Goal: Task Accomplishment & Management: Use online tool/utility

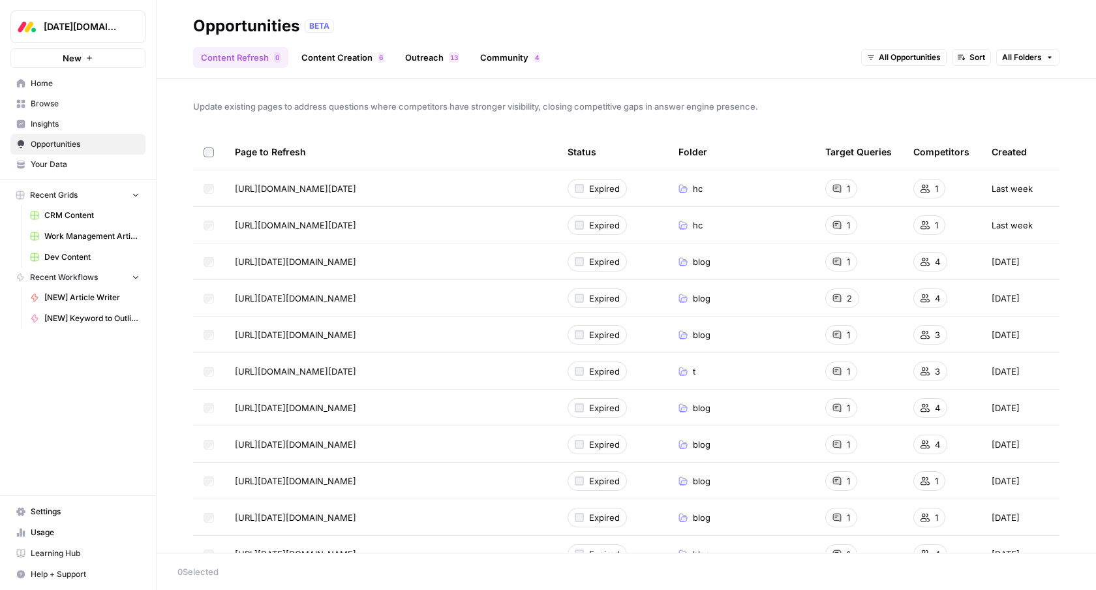
click at [46, 125] on span "Insights" at bounding box center [85, 124] width 109 height 12
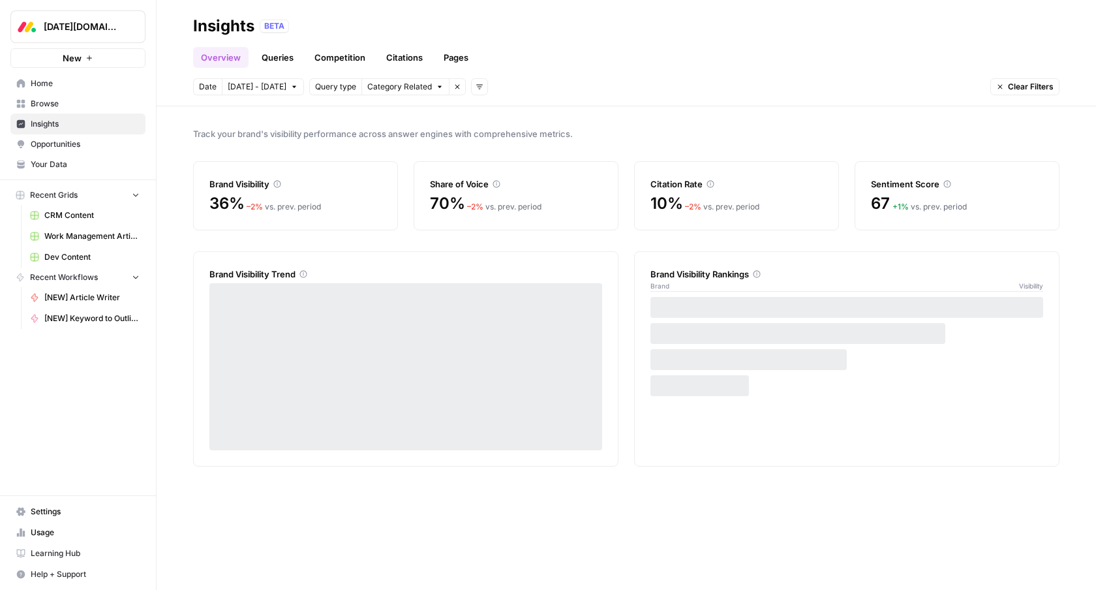
click at [45, 163] on span "Your Data" at bounding box center [85, 165] width 109 height 12
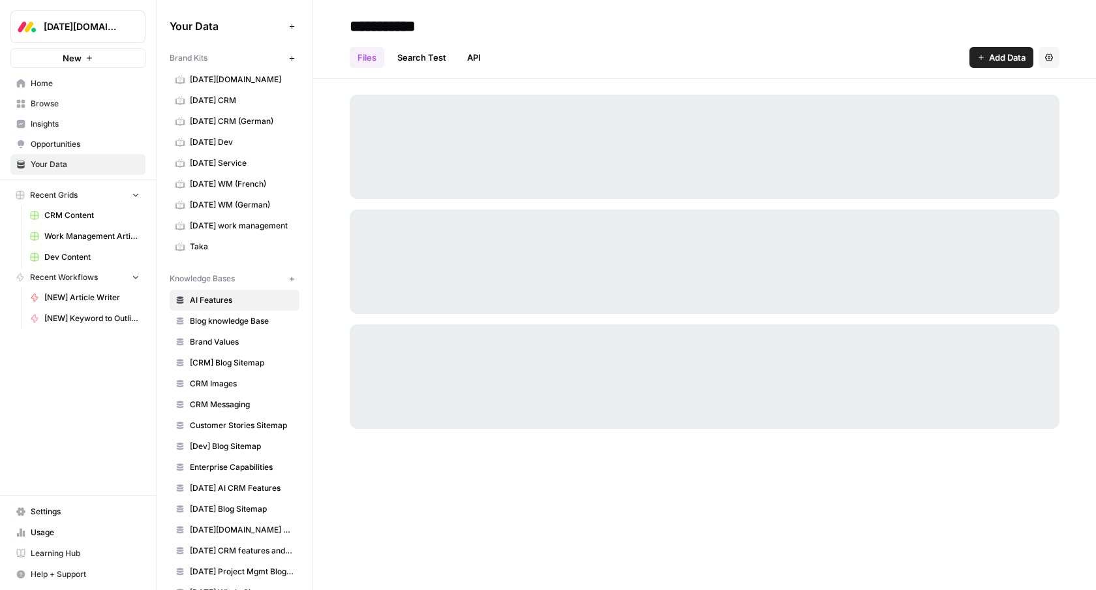
click at [52, 103] on span "Browse" at bounding box center [85, 104] width 109 height 12
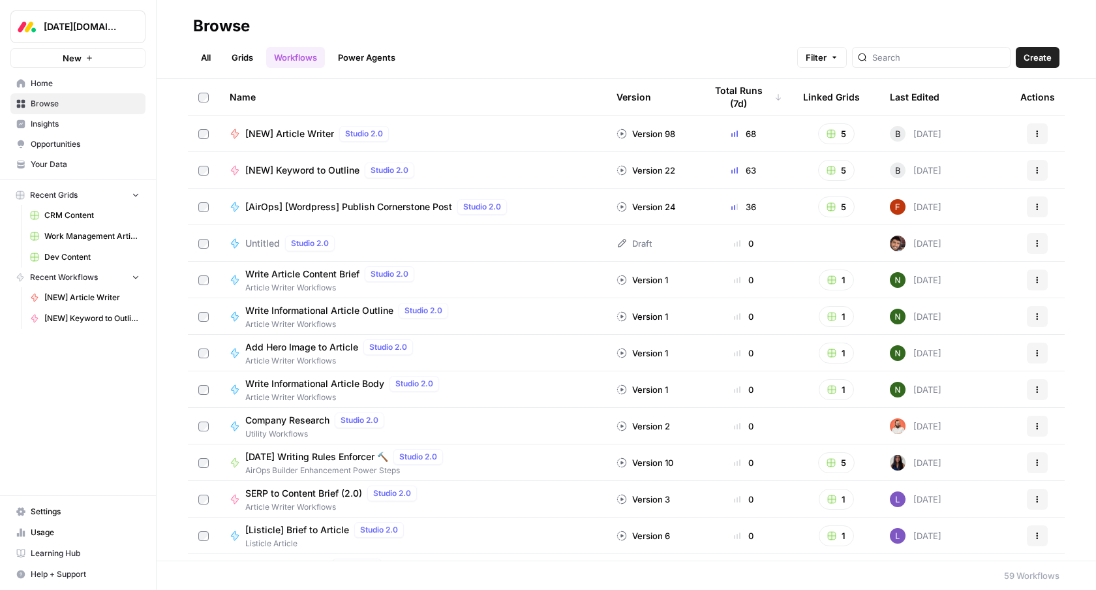
click at [48, 118] on span "Insights" at bounding box center [85, 124] width 109 height 12
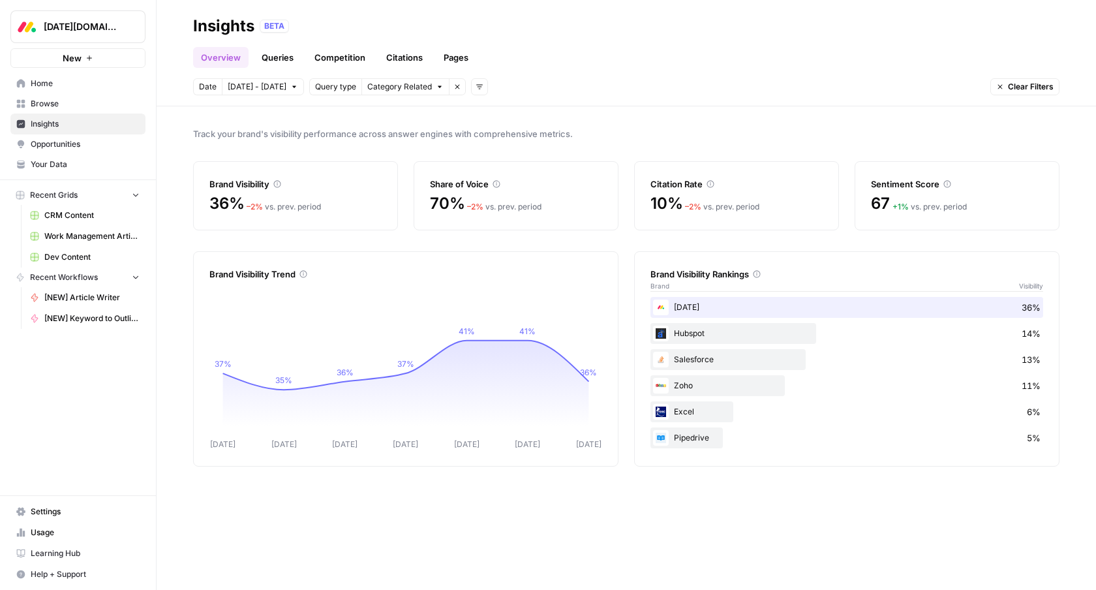
click at [279, 49] on link "Queries" at bounding box center [278, 57] width 48 height 21
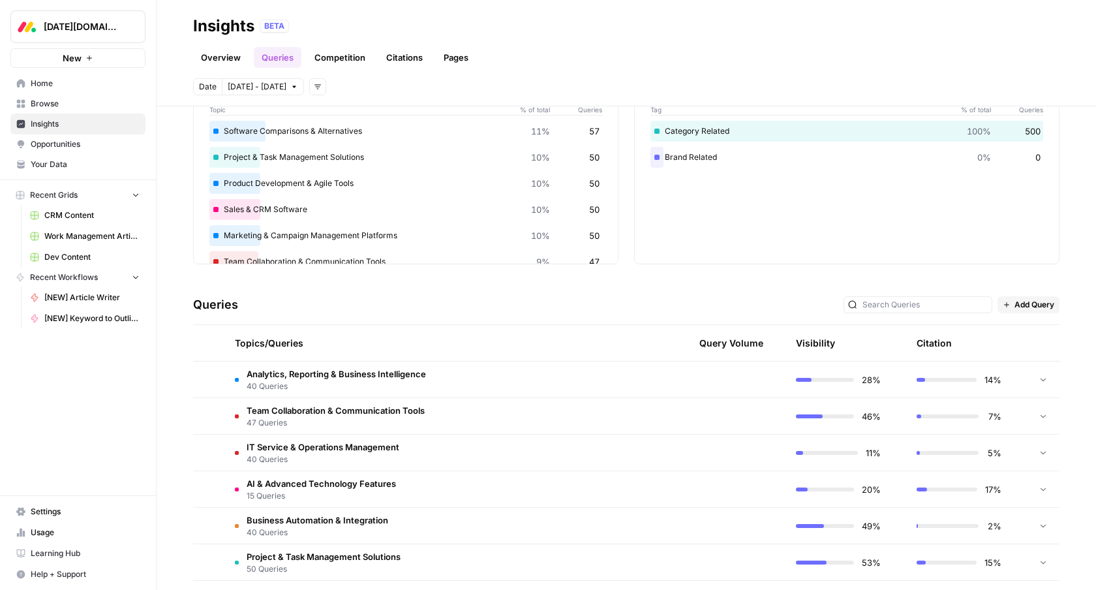
scroll to position [111, 0]
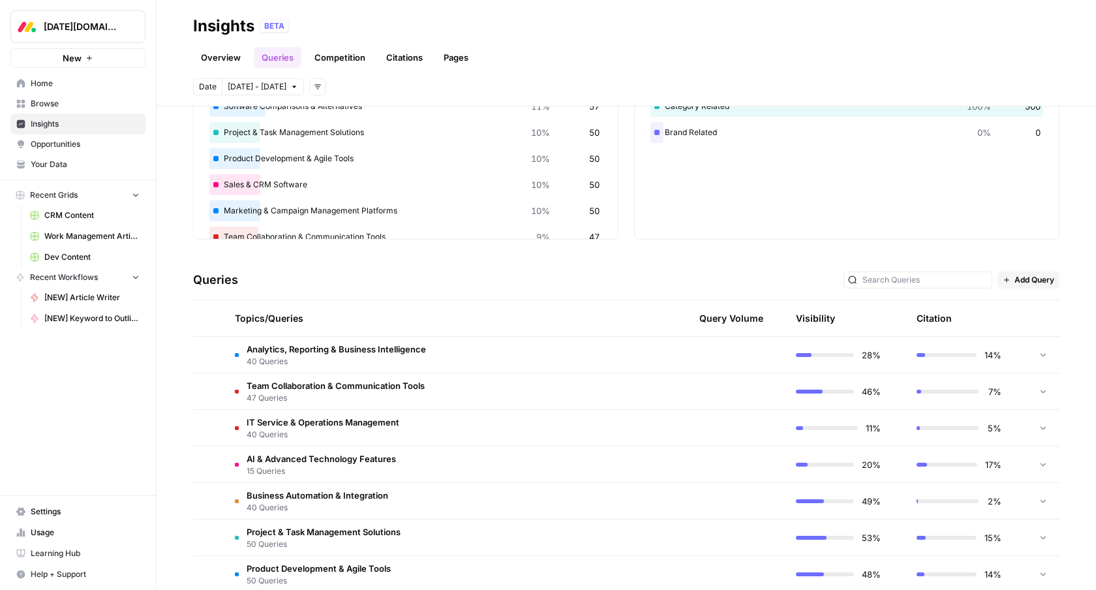
click at [514, 349] on td "Analytics, Reporting & Business Intelligence 40 Queries" at bounding box center [384, 355] width 320 height 36
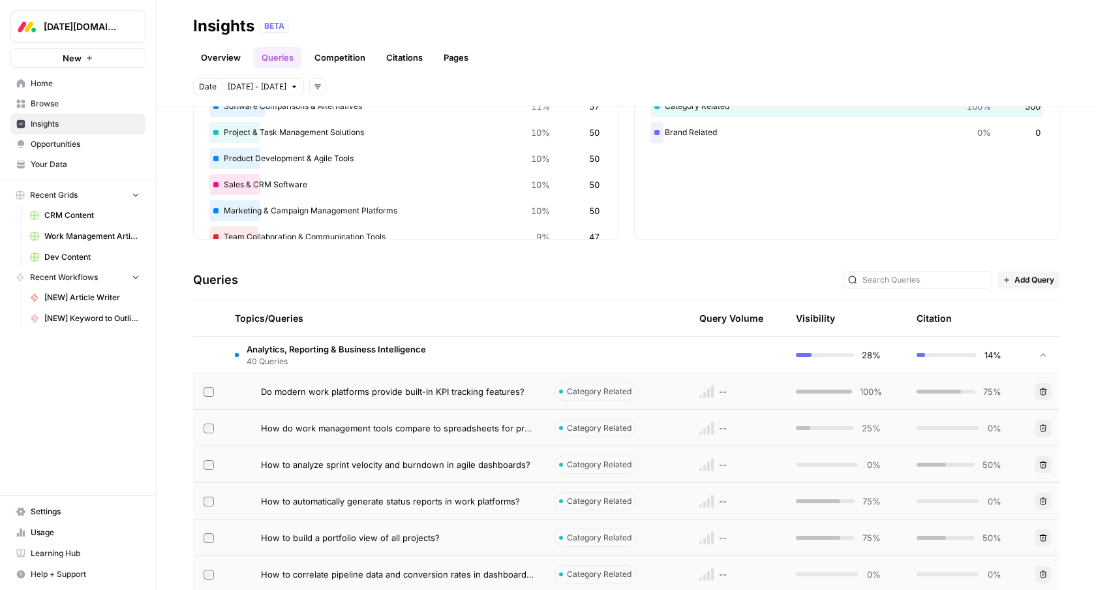
scroll to position [0, 0]
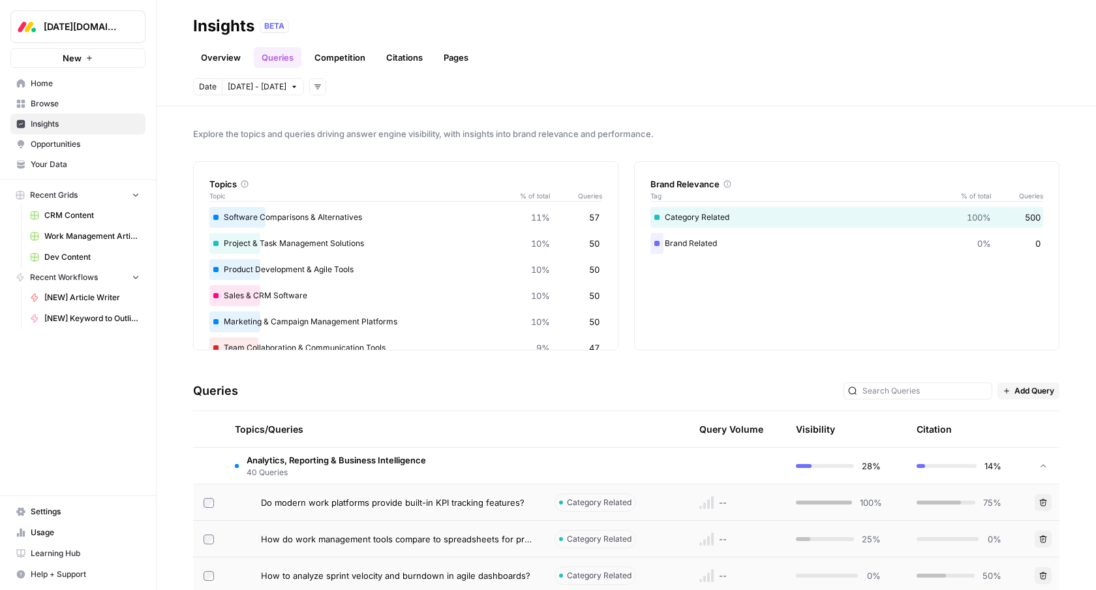
click at [341, 57] on link "Competition" at bounding box center [340, 57] width 67 height 21
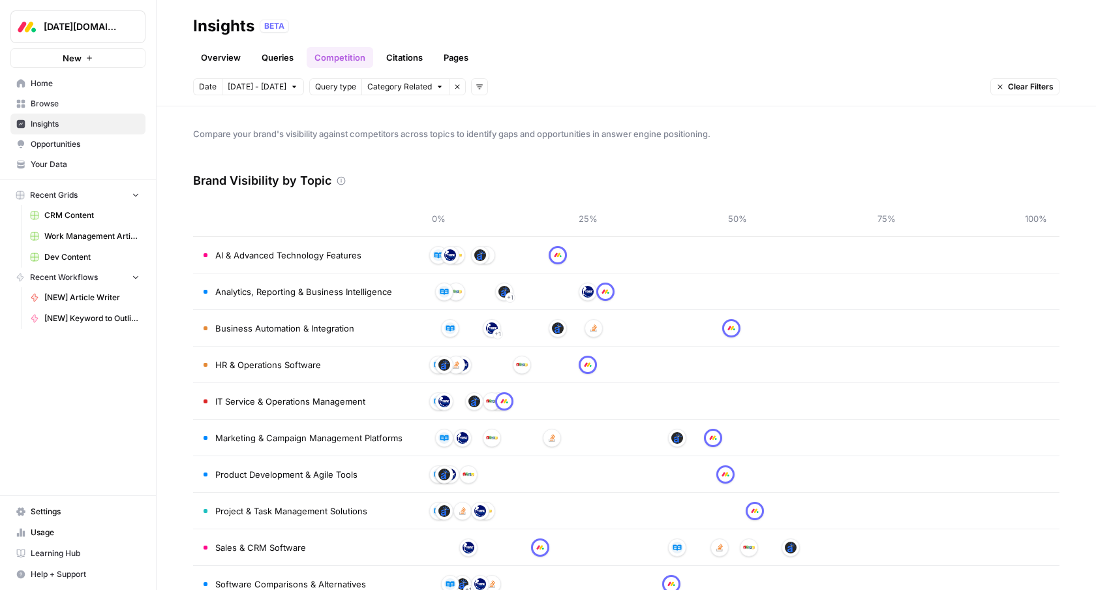
click at [71, 146] on span "Opportunities" at bounding box center [85, 144] width 109 height 12
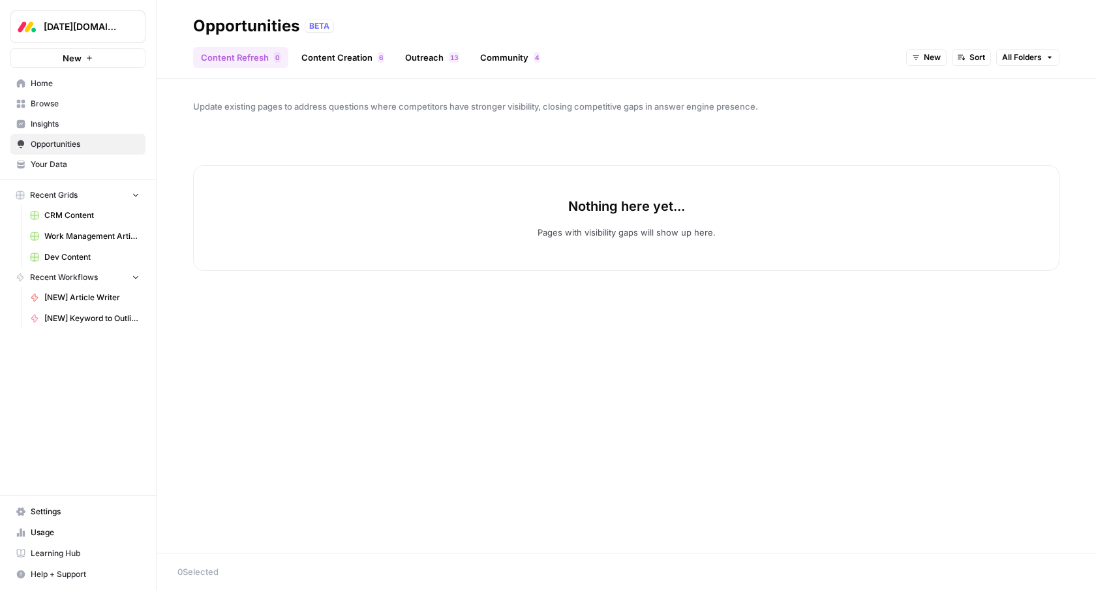
click at [399, 57] on link "Outreach 3 1" at bounding box center [432, 57] width 70 height 21
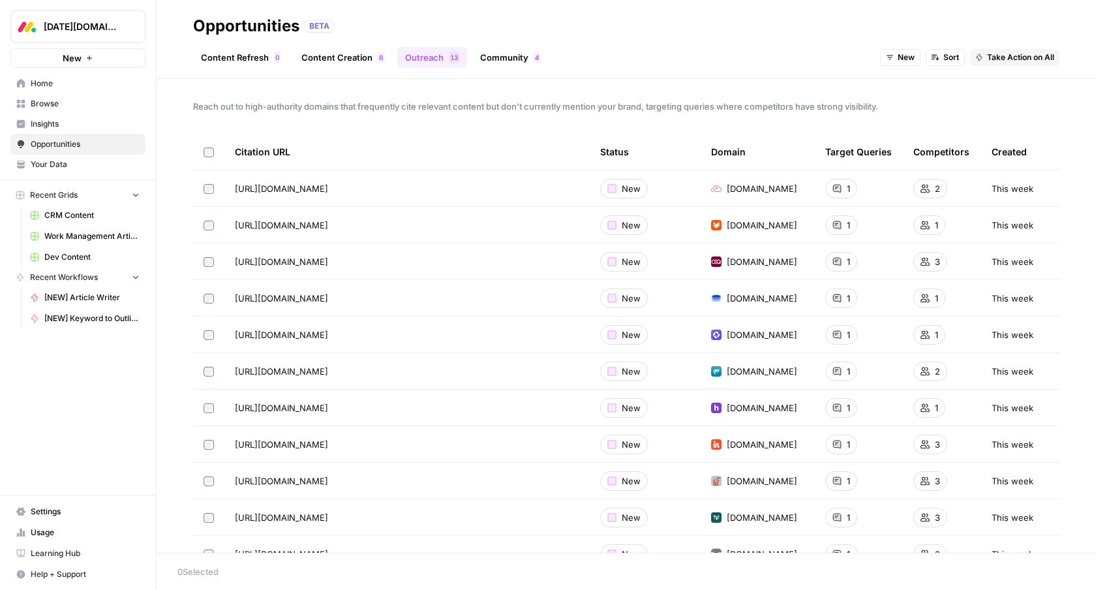
click at [339, 56] on link "Content Creation 6" at bounding box center [343, 57] width 99 height 21
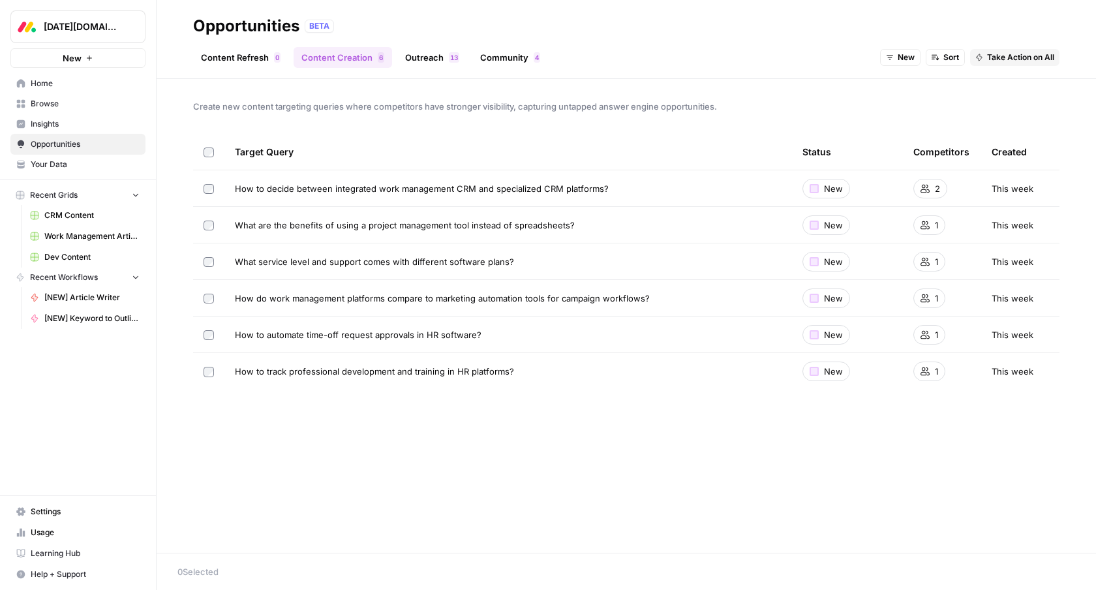
drag, startPoint x: 192, startPoint y: 20, endPoint x: 560, endPoint y: 373, distance: 510.0
click at [560, 373] on div "Opportunities BETA Content Refresh 0 Content Creation 6 Outreach 3 1 Community …" at bounding box center [627, 295] width 940 height 590
click at [555, 417] on div "Create new content targeting queries where competitors have stronger visibility…" at bounding box center [627, 316] width 940 height 474
click at [422, 57] on link "Outreach 3 1" at bounding box center [432, 57] width 70 height 21
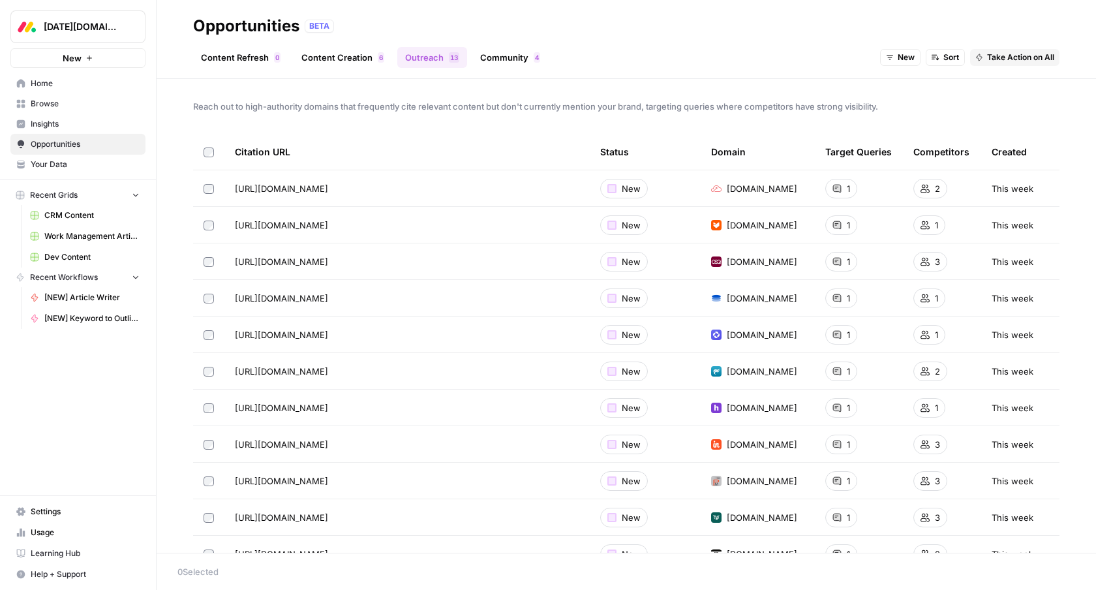
click at [57, 122] on span "Insights" at bounding box center [85, 124] width 109 height 12
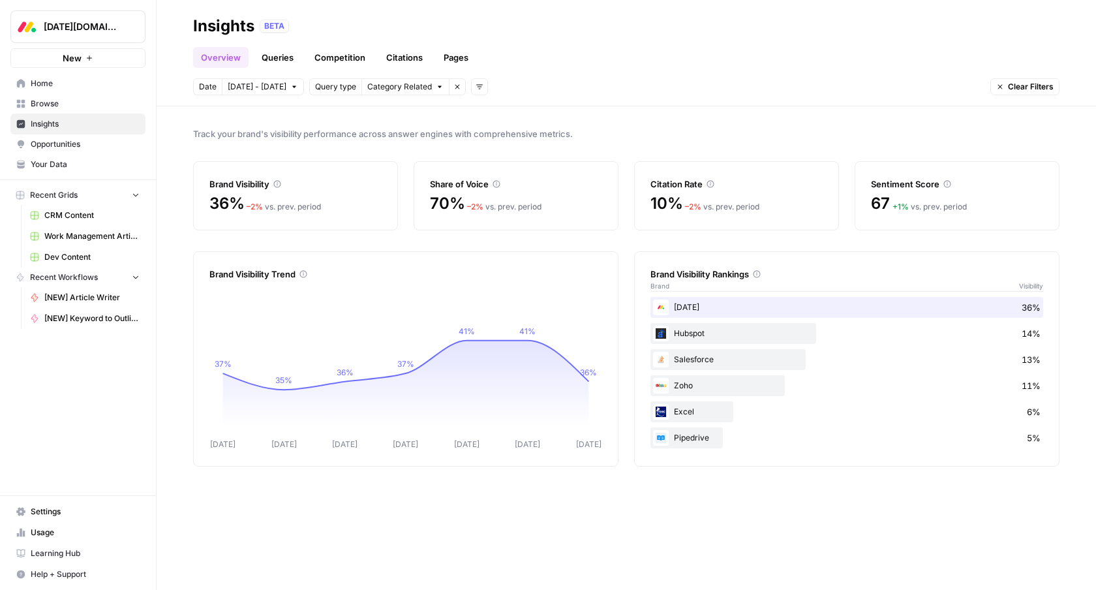
click at [65, 168] on span "Your Data" at bounding box center [85, 165] width 109 height 12
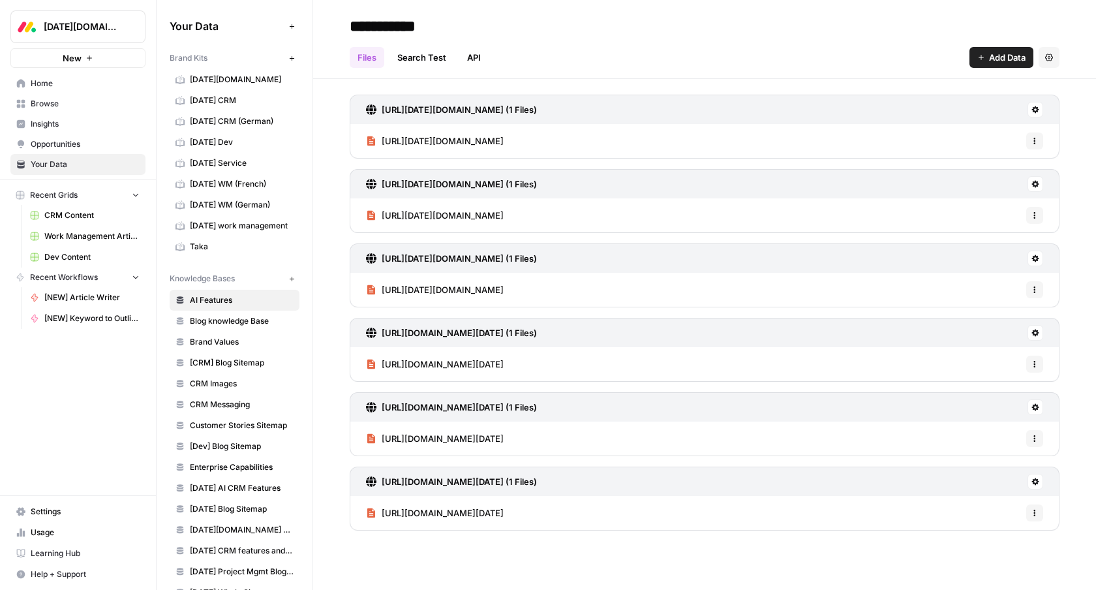
click at [234, 169] on link "[DATE] Service" at bounding box center [235, 163] width 130 height 21
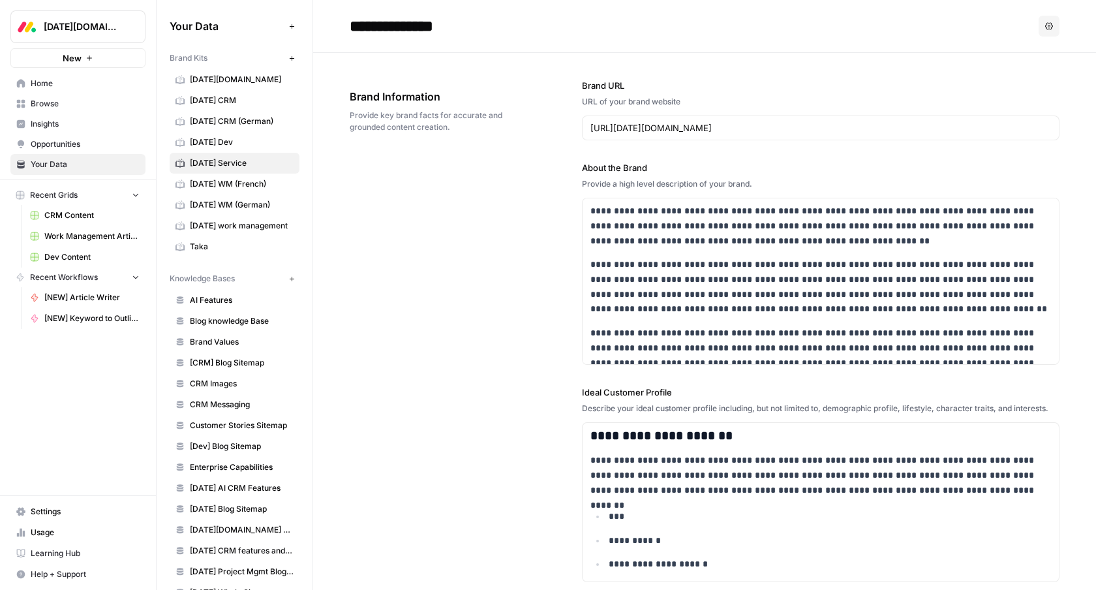
click at [234, 180] on span "[DATE] WM (French)" at bounding box center [242, 184] width 104 height 12
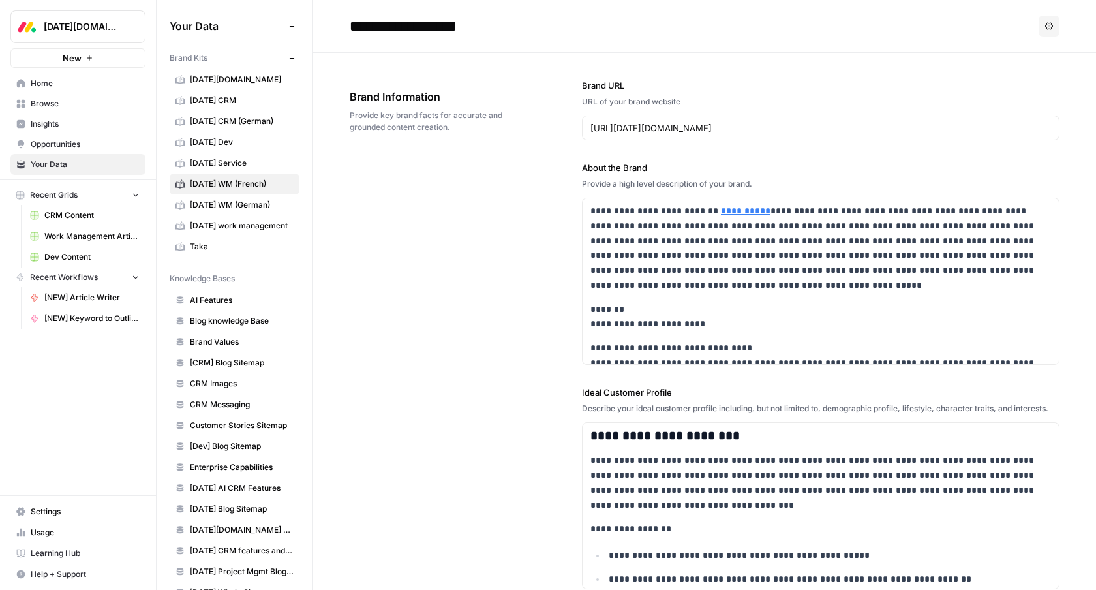
click at [234, 199] on span "[DATE] WM (German)" at bounding box center [242, 205] width 104 height 12
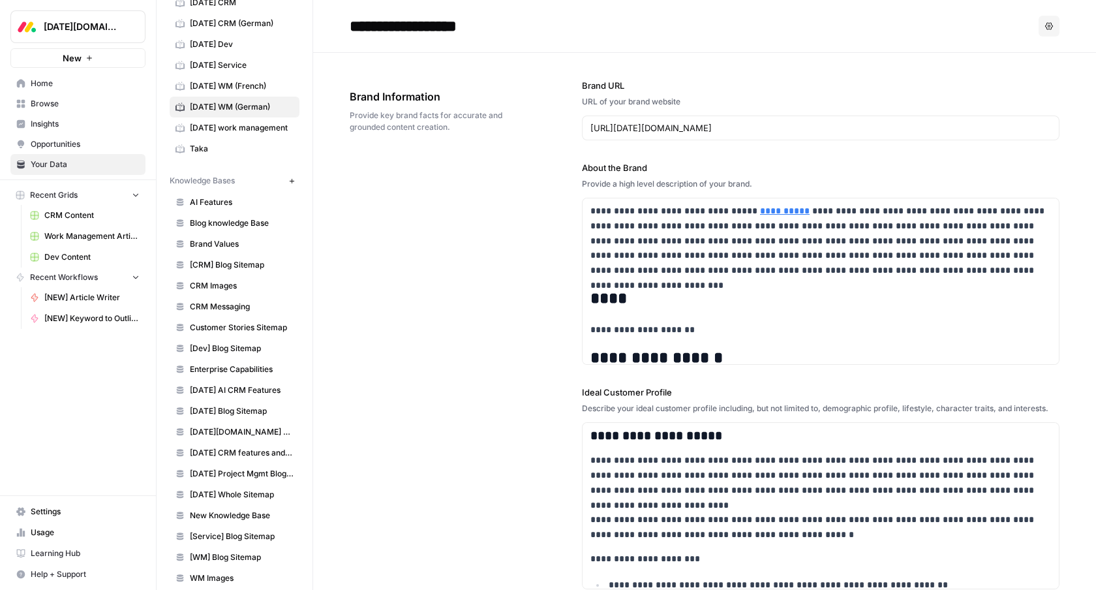
scroll to position [157, 0]
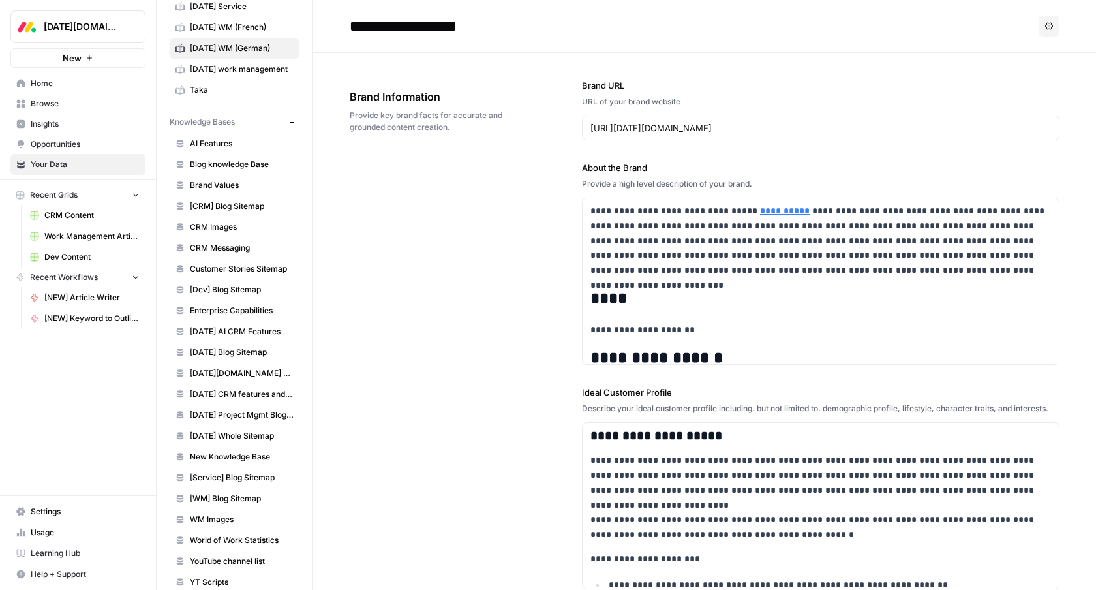
click at [224, 409] on span "[DATE] Project Mgmt Blog Sitemap" at bounding box center [242, 415] width 104 height 12
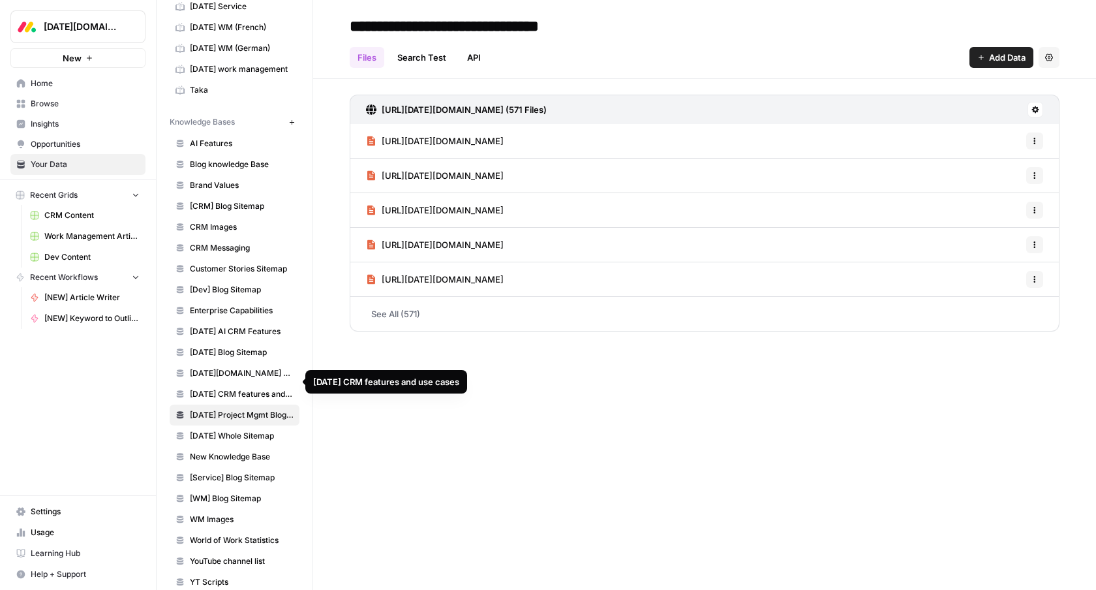
click at [229, 388] on span "[DATE] CRM features and use cases" at bounding box center [242, 394] width 104 height 12
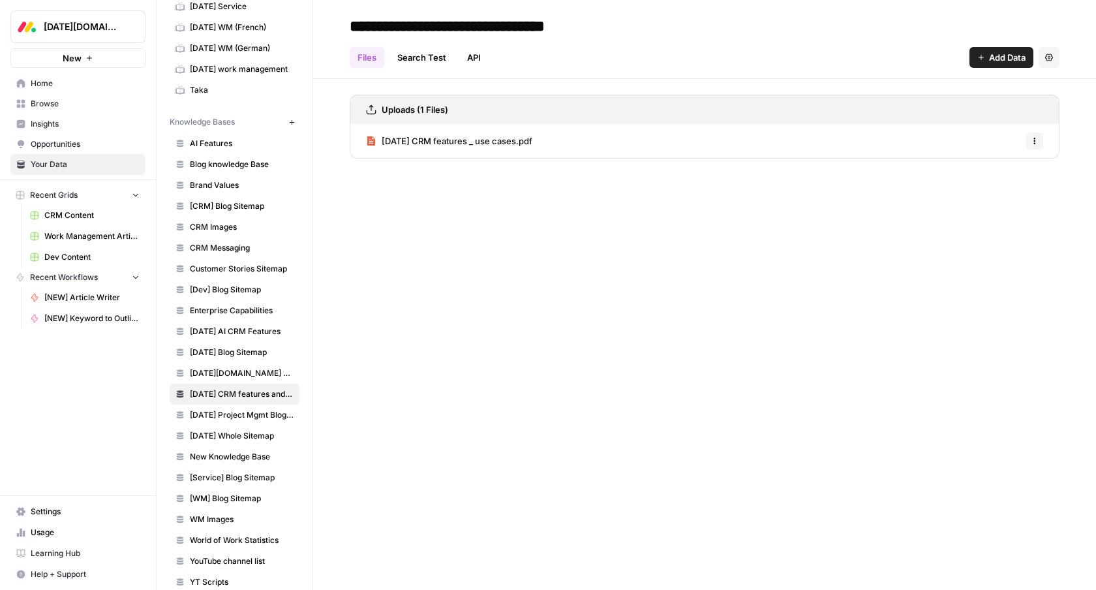
click at [229, 409] on span "[DATE] Project Mgmt Blog Sitemap" at bounding box center [242, 415] width 104 height 12
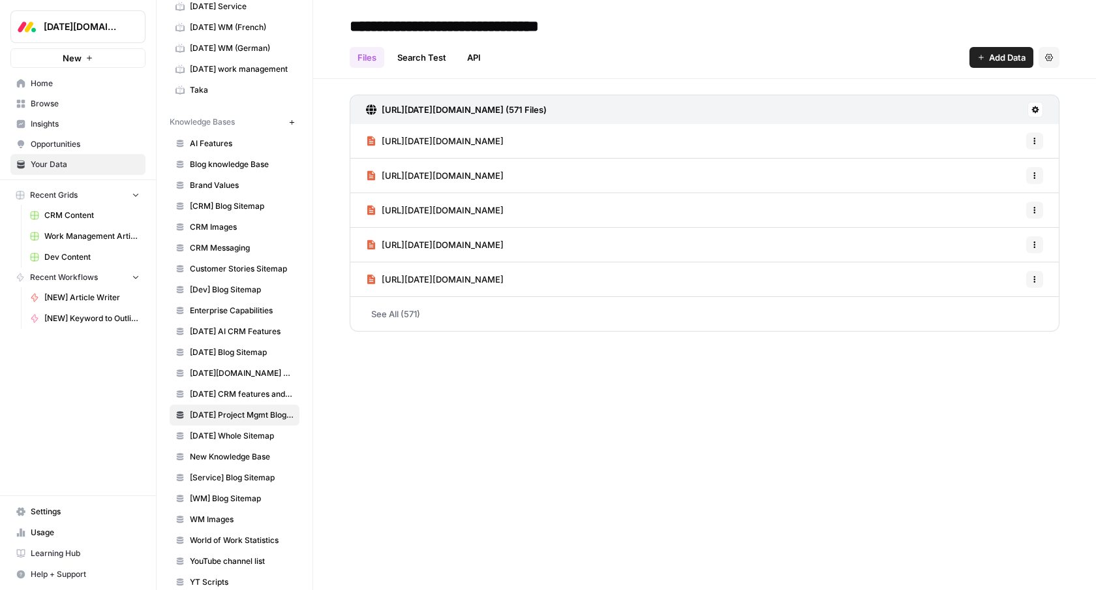
click at [213, 307] on link "Enterprise Capabilities" at bounding box center [235, 310] width 130 height 21
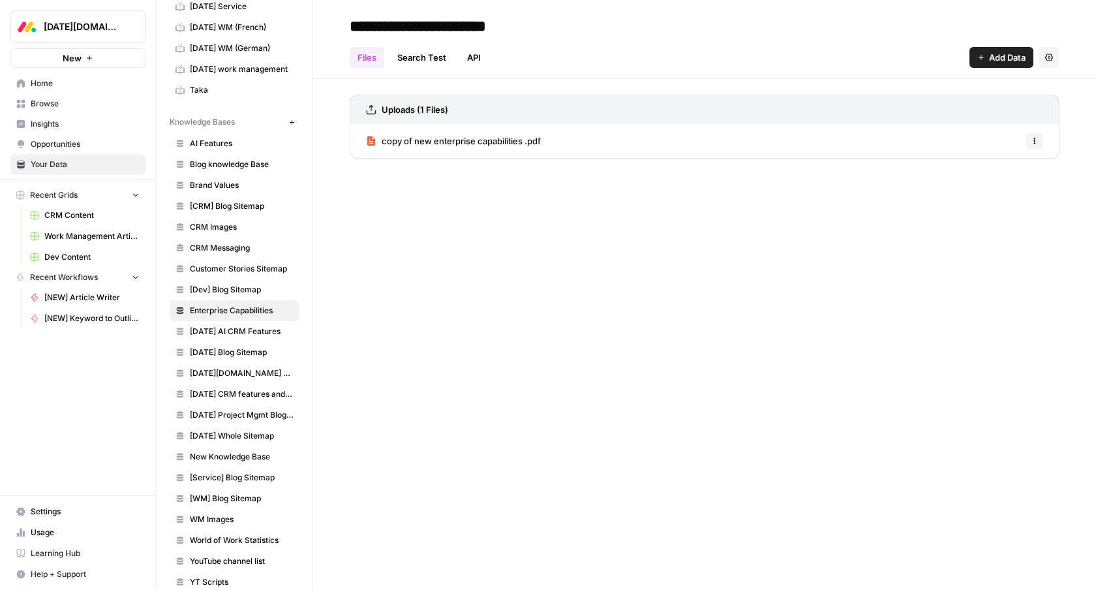
click at [213, 321] on link "[DATE] AI CRM Features" at bounding box center [235, 331] width 130 height 21
click at [212, 330] on link "[DATE] AI CRM Features" at bounding box center [235, 331] width 130 height 21
click at [212, 347] on span "[DATE] Blog Sitemap" at bounding box center [242, 353] width 104 height 12
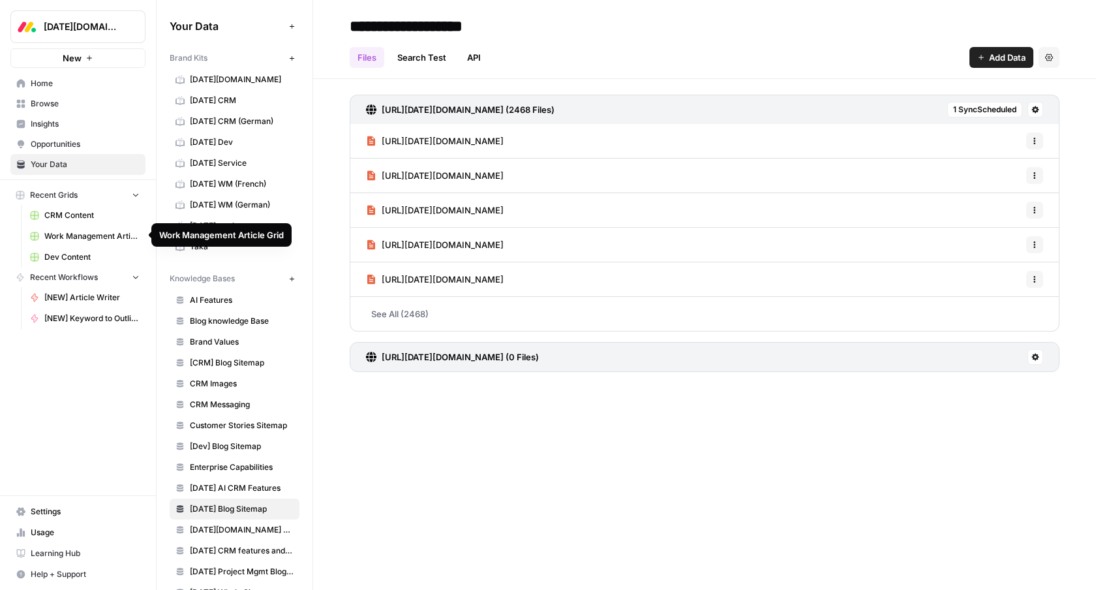
click at [76, 236] on span "Work Management Article Grid" at bounding box center [91, 236] width 95 height 12
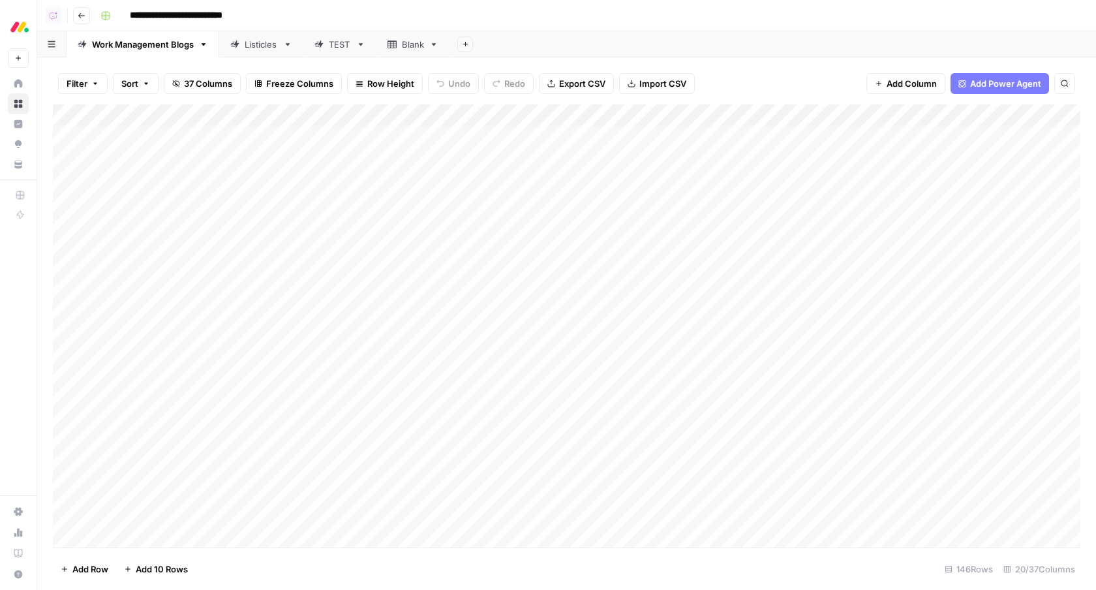
click at [727, 116] on div "Add Column" at bounding box center [567, 326] width 1028 height 444
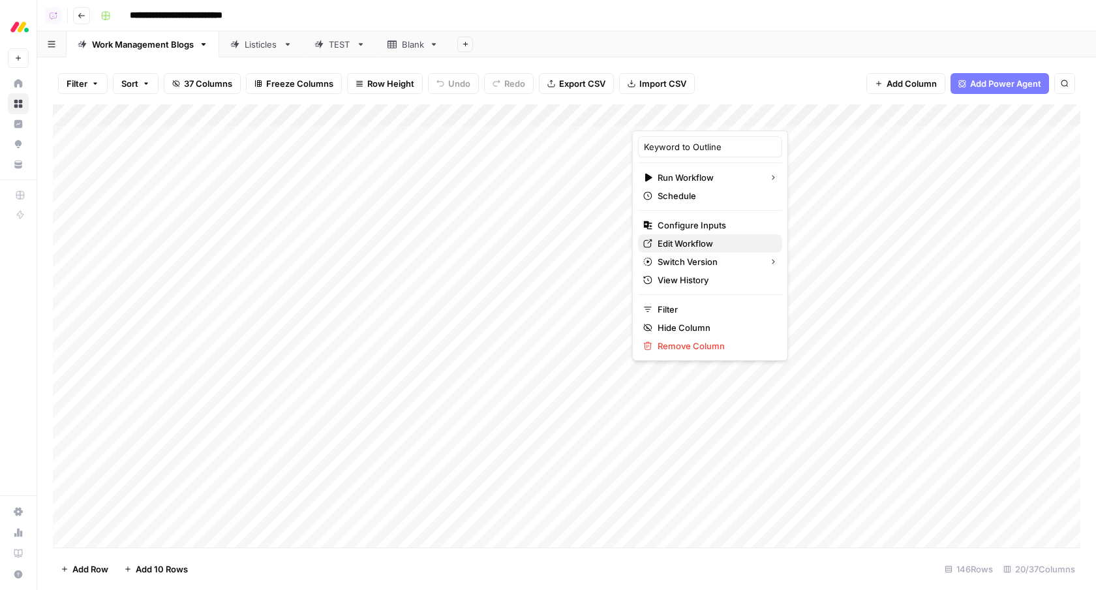
click at [696, 241] on span "Edit Workflow" at bounding box center [715, 243] width 114 height 13
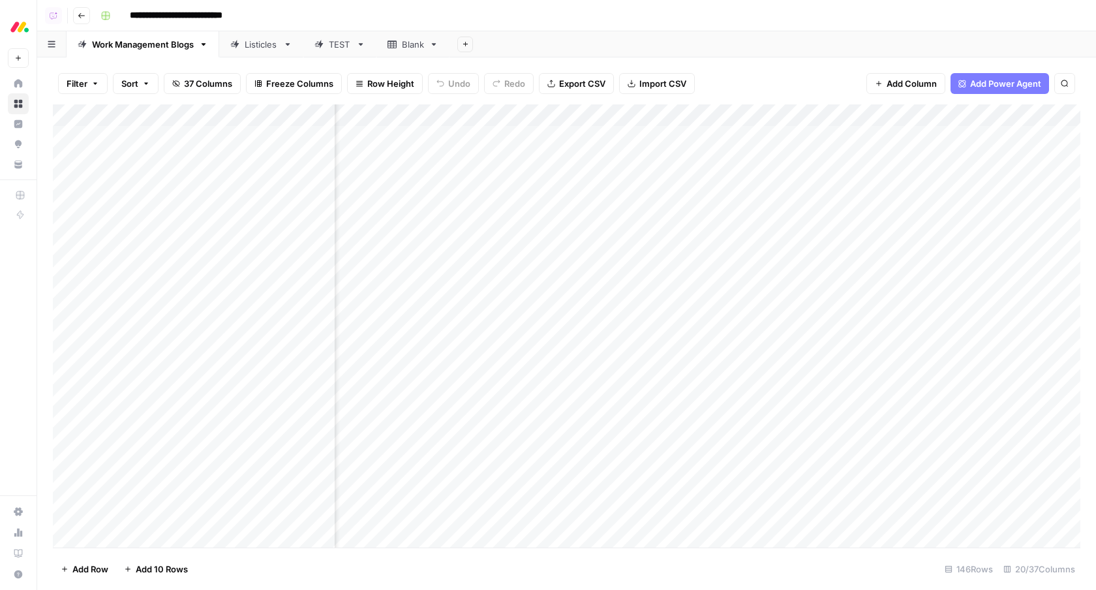
scroll to position [0, 504]
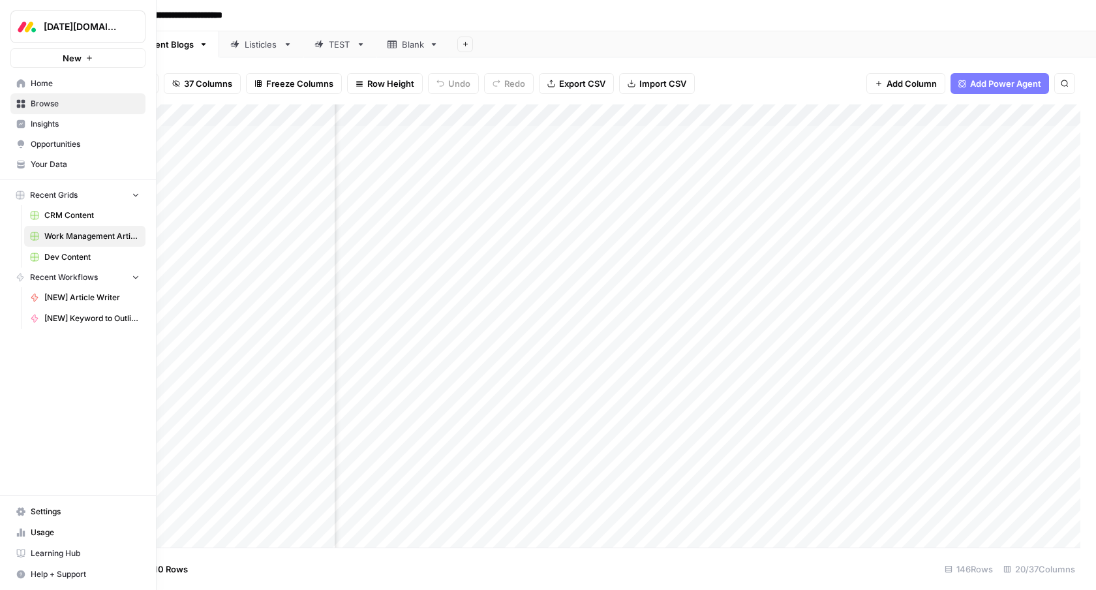
click at [42, 167] on span "Your Data" at bounding box center [85, 165] width 109 height 12
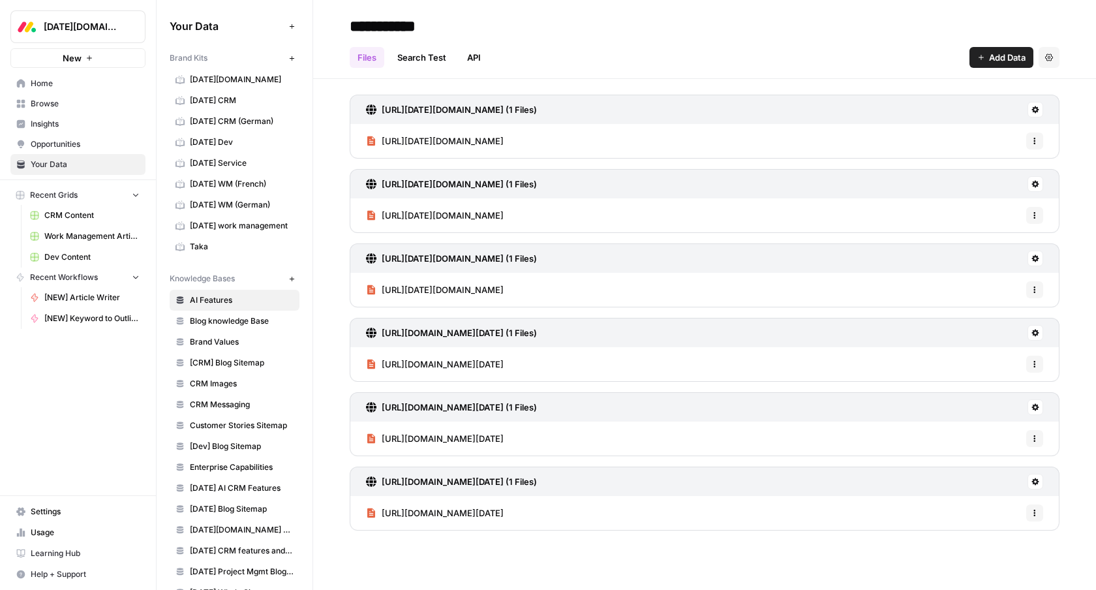
click at [858, 82] on div "[URL][DATE][DOMAIN_NAME] (1 Files) [URL][DATE][DOMAIN_NAME] Options [URL][DATE]…" at bounding box center [704, 310] width 783 height 462
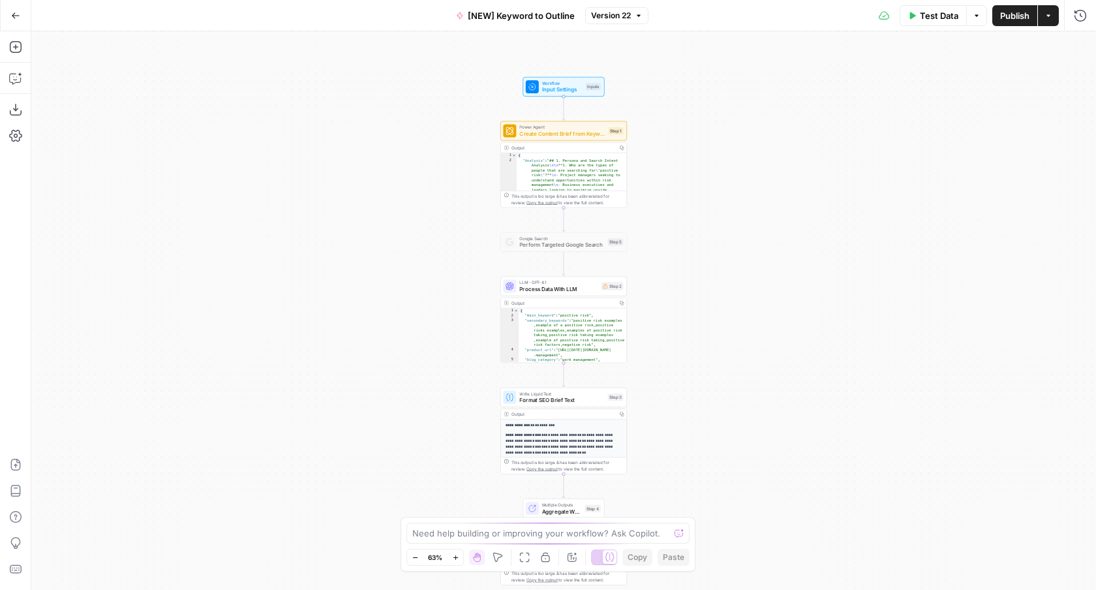
drag, startPoint x: 701, startPoint y: 171, endPoint x: 701, endPoint y: 187, distance: 15.7
click at [701, 187] on div "Workflow Input Settings Inputs Power Agent Create Content Brief from Keyword - …" at bounding box center [563, 310] width 1065 height 559
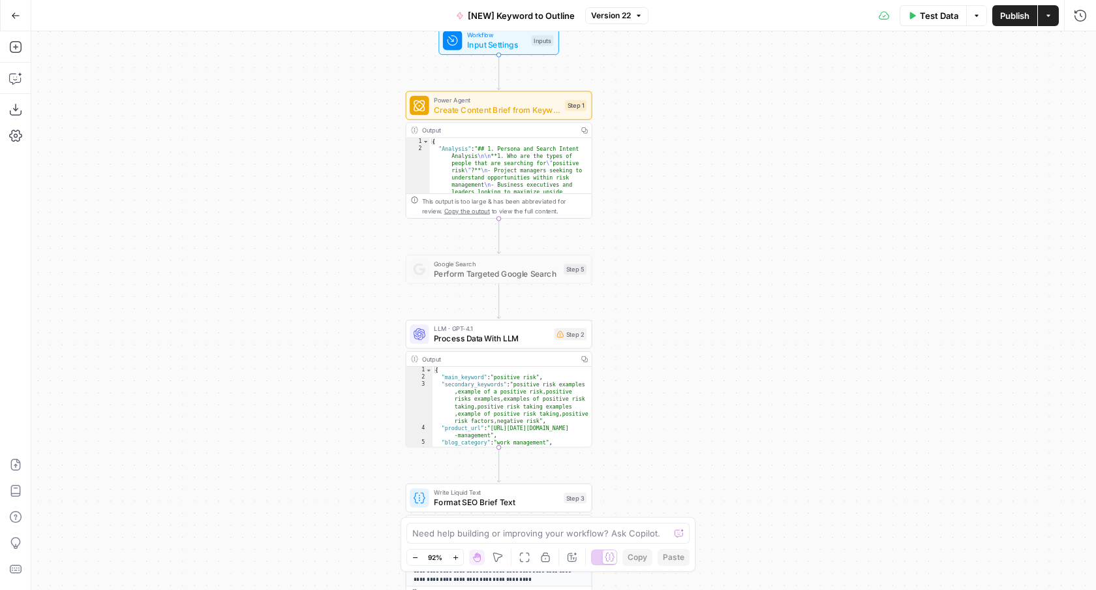
click at [679, 188] on div "Workflow Input Settings Inputs Power Agent Create Content Brief from Keyword - …" at bounding box center [563, 310] width 1065 height 559
click at [301, 251] on div "Workflow Input Settings Inputs Power Agent Create Content Brief from Keyword - …" at bounding box center [563, 310] width 1065 height 559
